Goal: Transaction & Acquisition: Purchase product/service

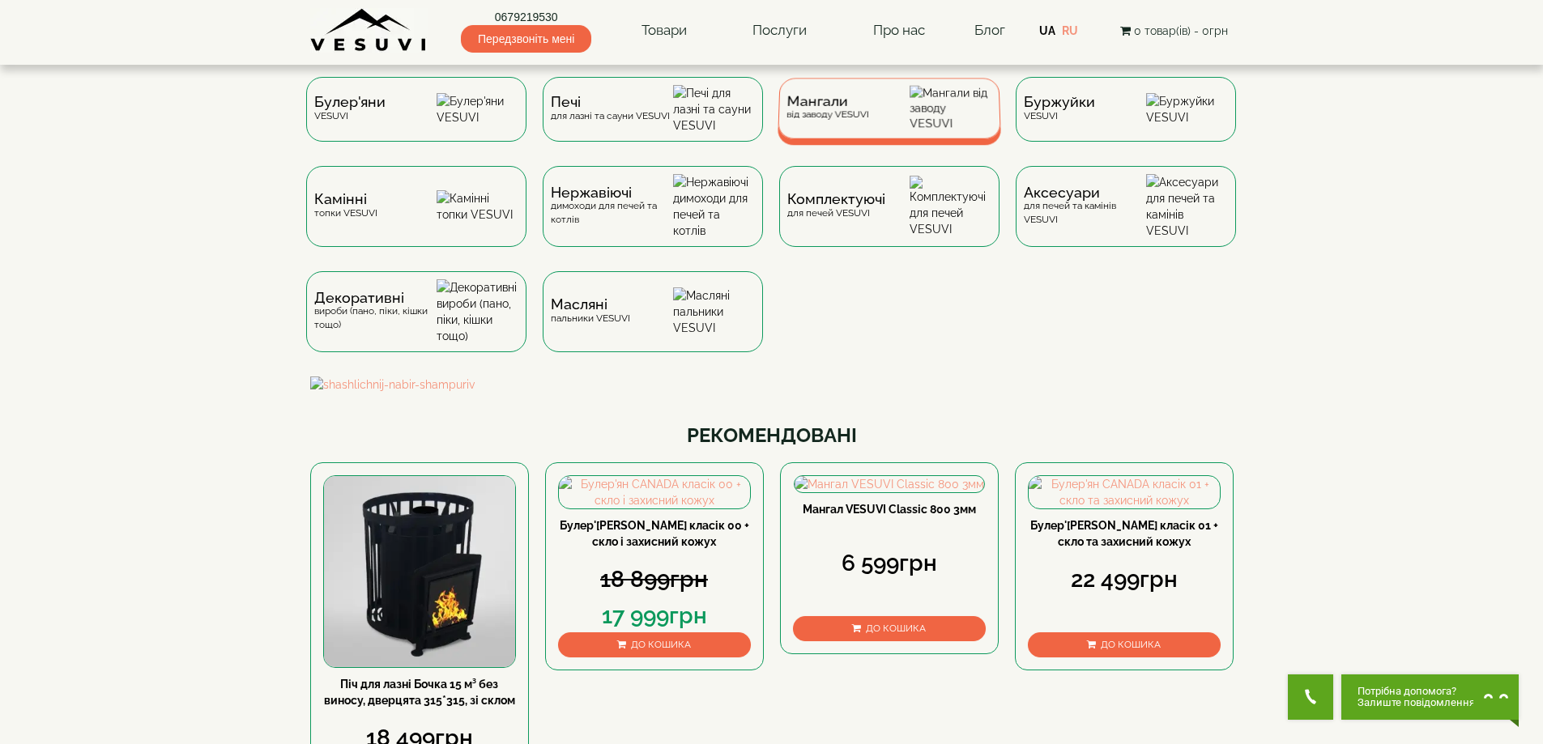
click at [875, 122] on div "Мангали від заводу VESUVI" at bounding box center [888, 108] width 223 height 61
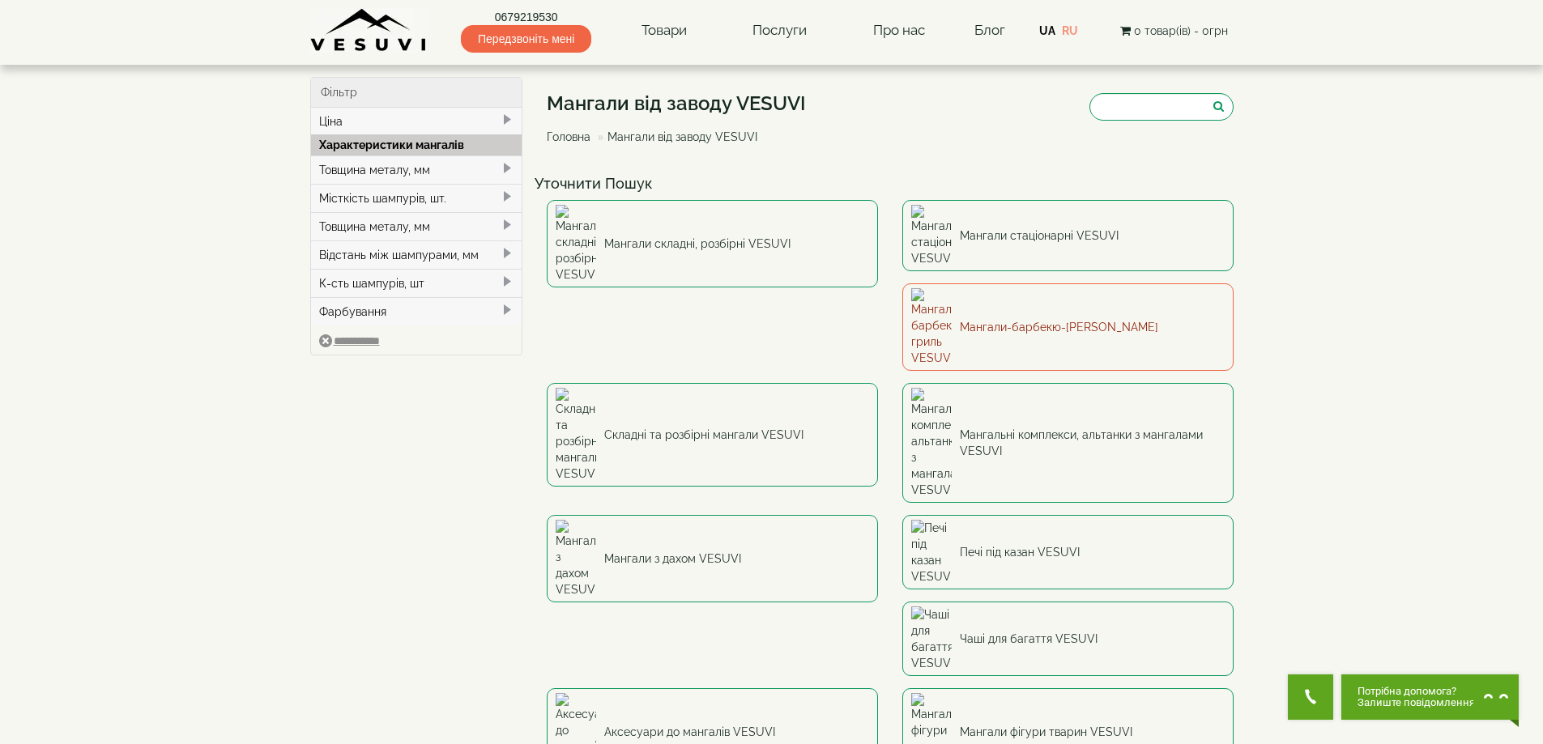
click at [902, 287] on link "Мангали-барбекю-гриль VESUVI" at bounding box center [1067, 326] width 331 height 87
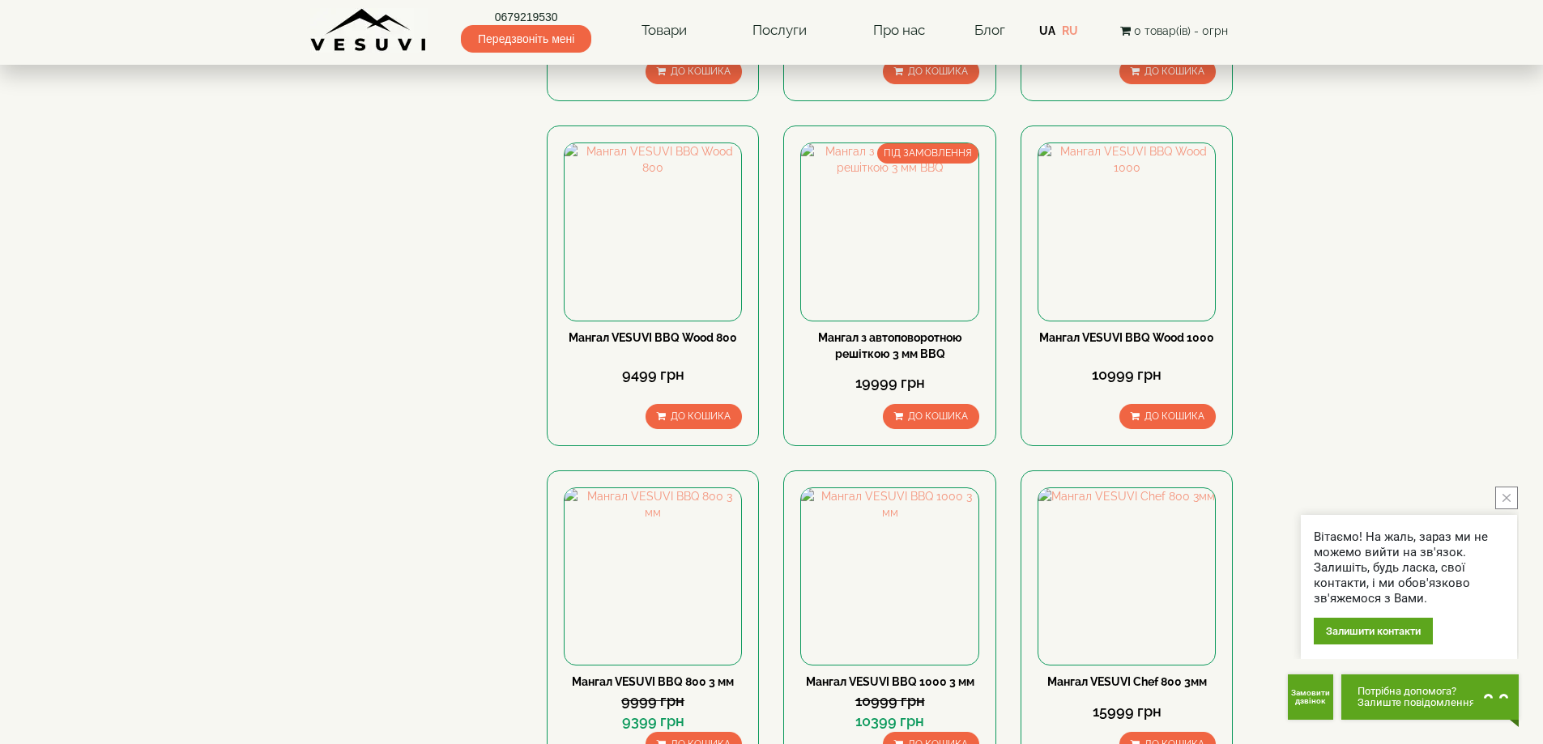
scroll to position [1134, 0]
click at [1508, 496] on icon "close button" at bounding box center [1506, 498] width 8 height 8
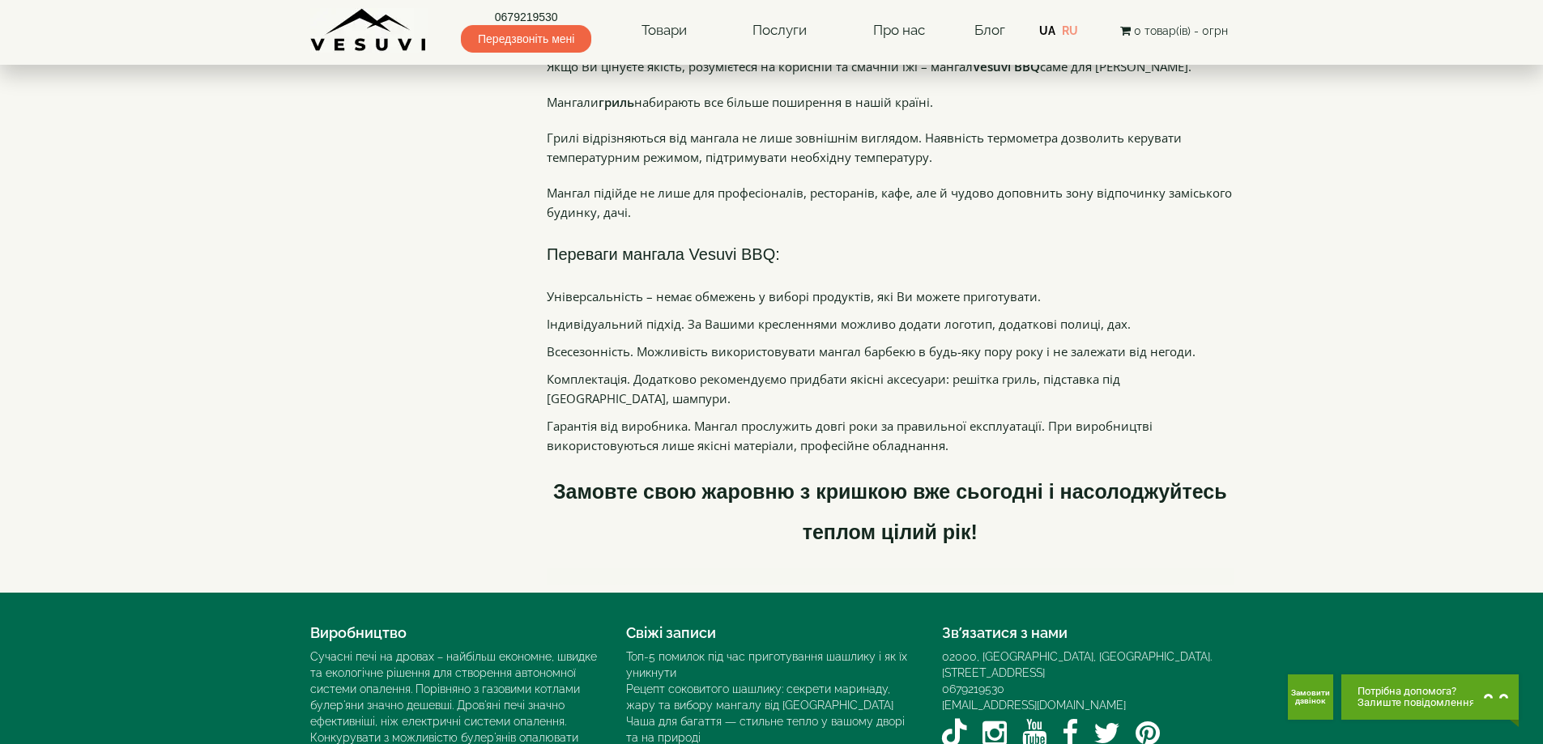
scroll to position [2096, 0]
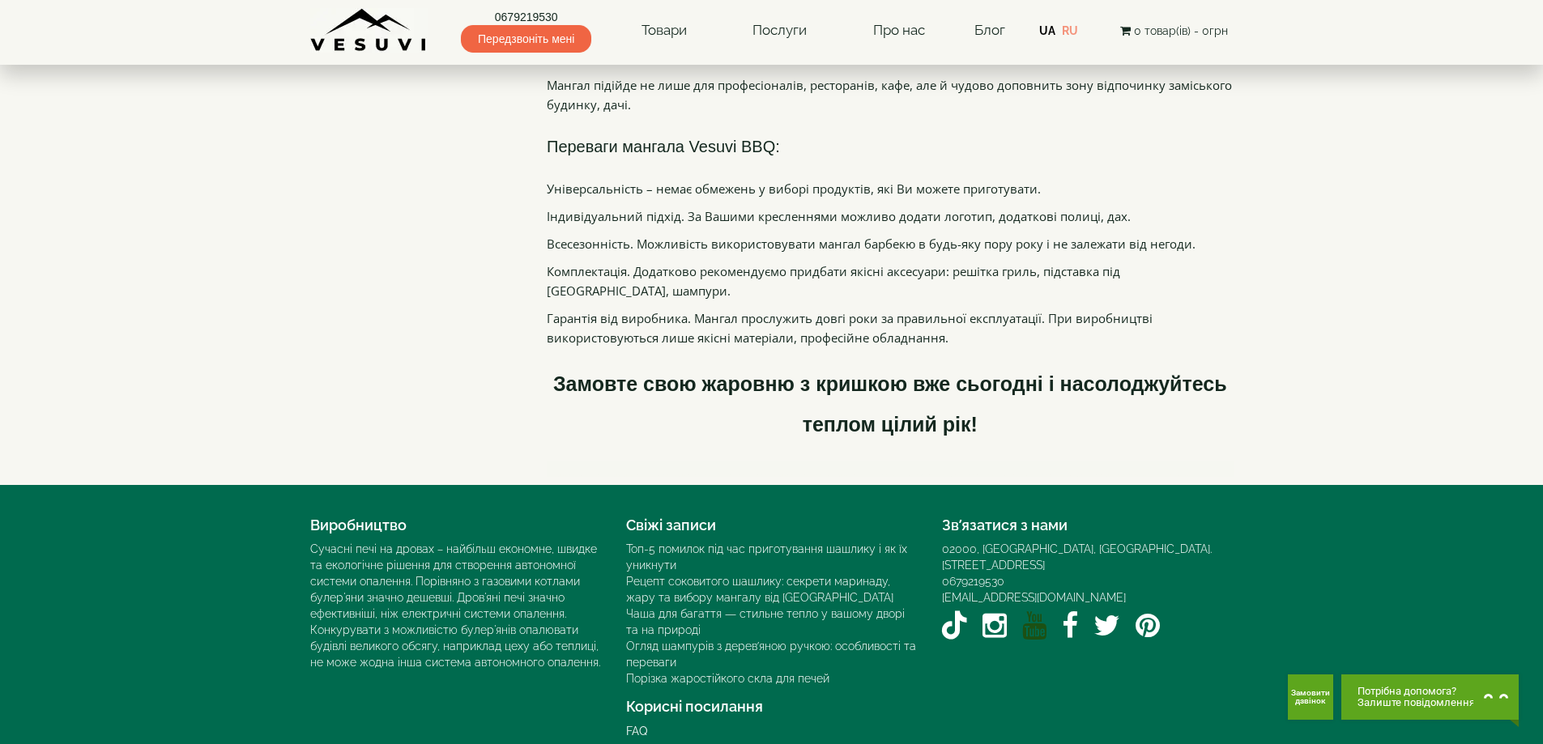
click at [1029, 611] on icon "YouTube VESUVI" at bounding box center [1034, 625] width 24 height 28
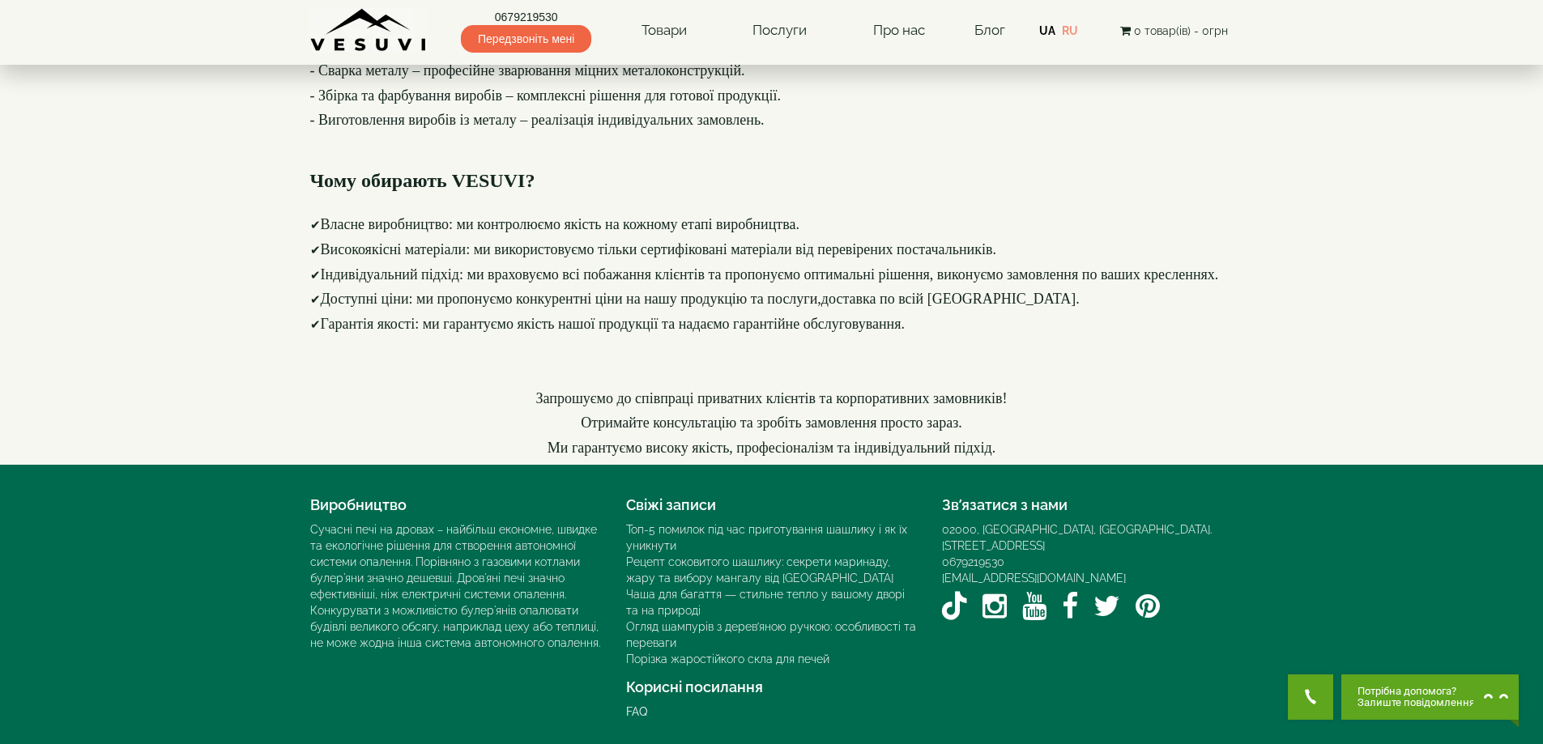
scroll to position [2224, 0]
click at [1041, 594] on icon "YouTube VESUVI" at bounding box center [1034, 606] width 24 height 28
